Goal: Task Accomplishment & Management: Manage account settings

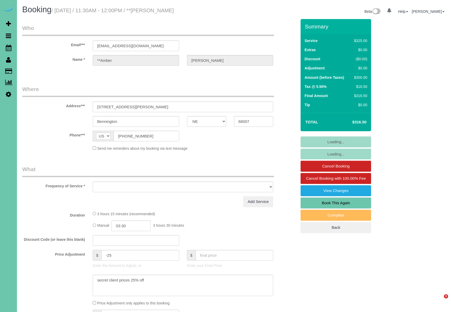
select select "NE"
select select "object:735"
select select "string:fspay-f5ebc6c5-b96d-4bb7-9cd6-cddfe15c9d35"
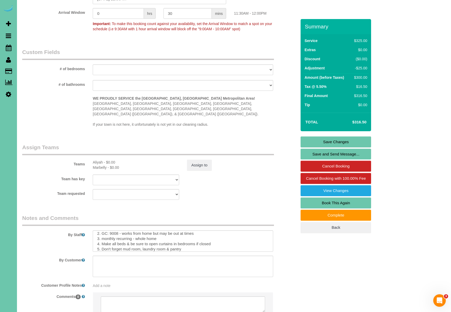
scroll to position [15, 0]
drag, startPoint x: 126, startPoint y: 237, endPoint x: 136, endPoint y: 242, distance: 11.2
click at [126, 237] on textarea at bounding box center [183, 240] width 180 height 21
type textarea "**Picky Client** 1. Credit 2. GC: 9008 - works from home but may be out at time…"
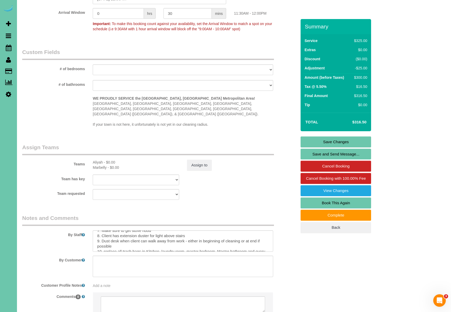
click at [330, 141] on link "Save Changes" at bounding box center [335, 141] width 70 height 11
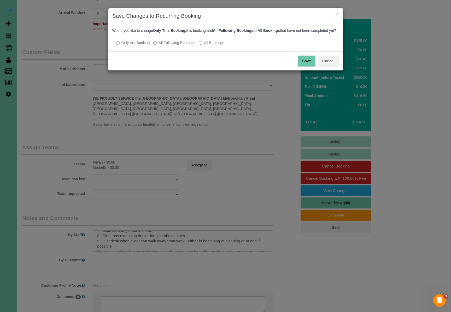
click at [184, 45] on label "All Following Bookings" at bounding box center [174, 42] width 42 height 5
click at [306, 64] on button "Save" at bounding box center [307, 61] width 18 height 11
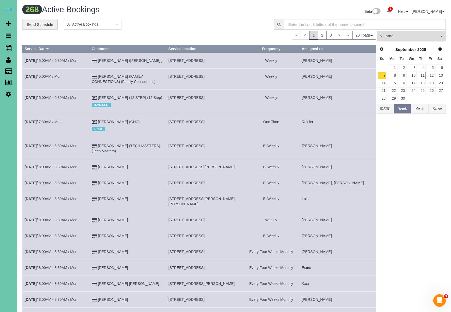
click at [185, 16] on div "268 Active Bookings" at bounding box center [126, 10] width 216 height 11
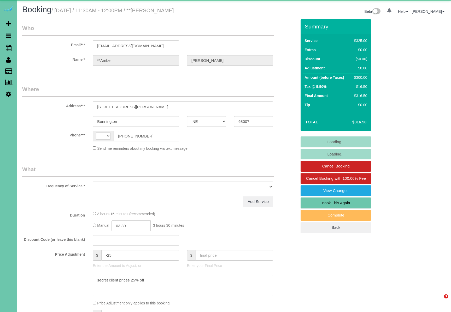
select select "NE"
select select "string:[GEOGRAPHIC_DATA]"
select select "object:634"
select select "string:fspay-f5ebc6c5-b96d-4bb7-9cd6-cddfe15c9d35"
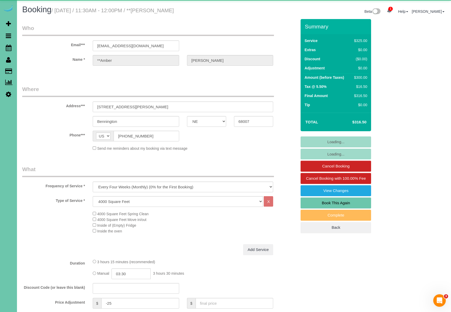
select select "object:906"
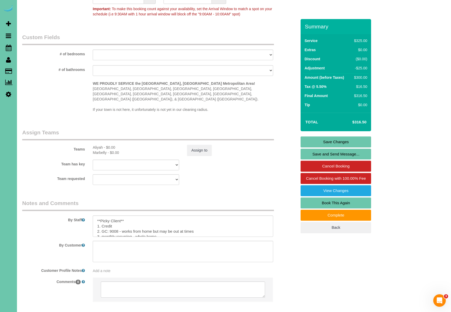
scroll to position [479, 0]
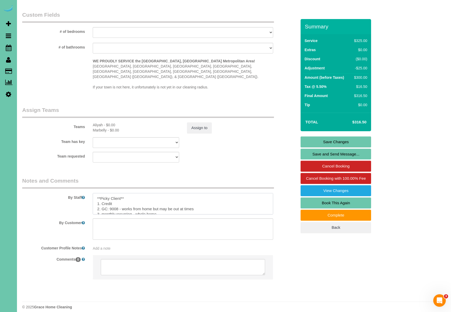
click at [140, 193] on textarea at bounding box center [183, 203] width 180 height 21
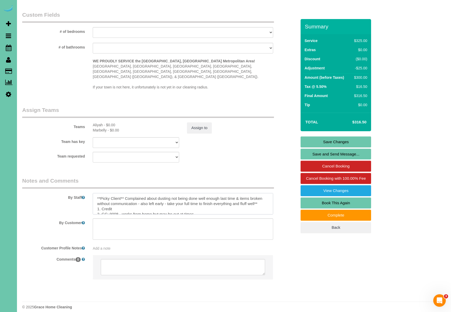
type textarea "**Picky Client** Complained about dusting not being done well enough last time …"
click at [344, 142] on link "Save Changes" at bounding box center [335, 141] width 70 height 11
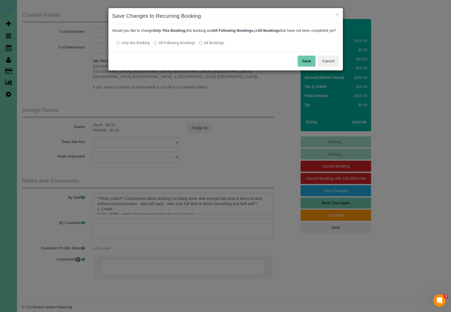
drag, startPoint x: 183, startPoint y: 49, endPoint x: 188, endPoint y: 49, distance: 5.3
click at [183, 45] on label "All Following Bookings" at bounding box center [174, 42] width 42 height 5
click at [303, 67] on button "Save" at bounding box center [307, 61] width 18 height 11
